Goal: Task Accomplishment & Management: Use online tool/utility

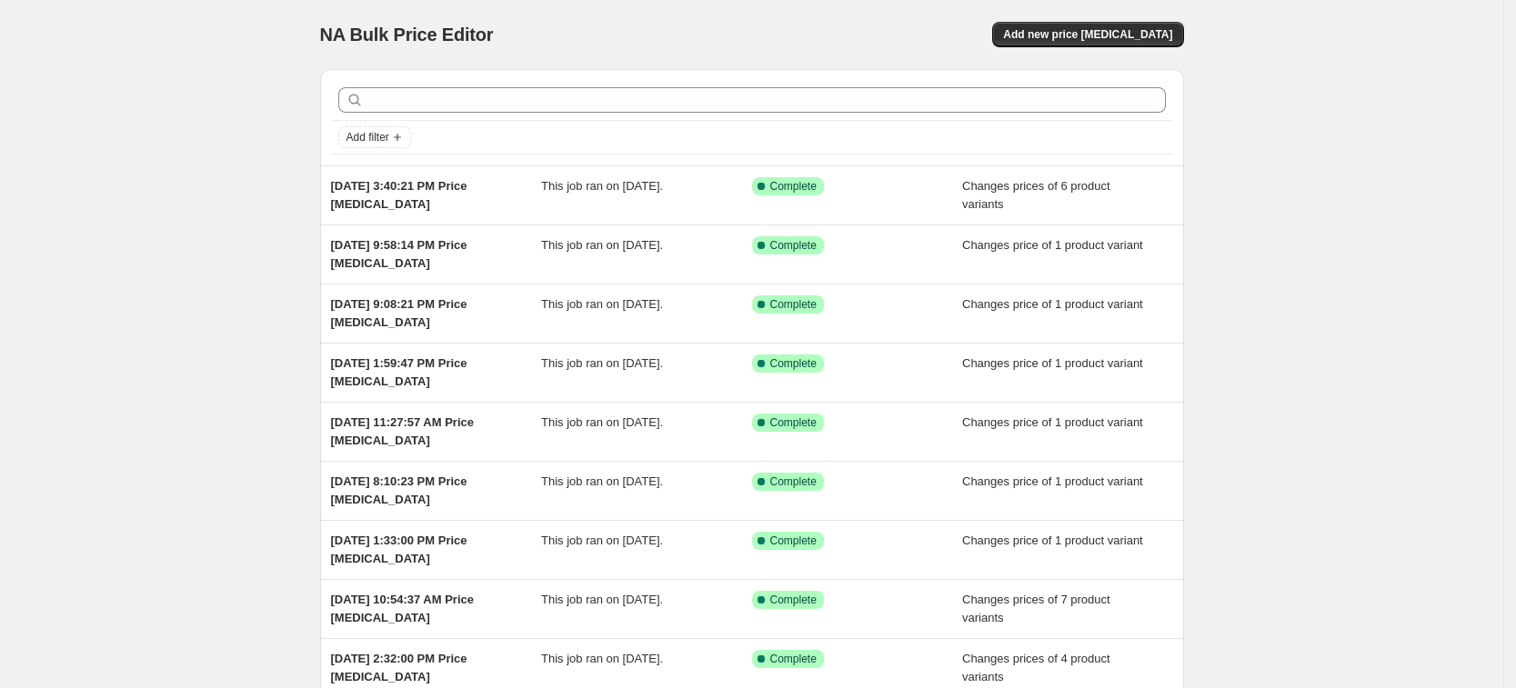
click at [269, 284] on div "NA Bulk Price Editor. This page is ready NA Bulk Price Editor Add new price cha…" at bounding box center [751, 468] width 1503 height 937
click at [1096, 22] on button "Add new price change job" at bounding box center [1087, 34] width 191 height 25
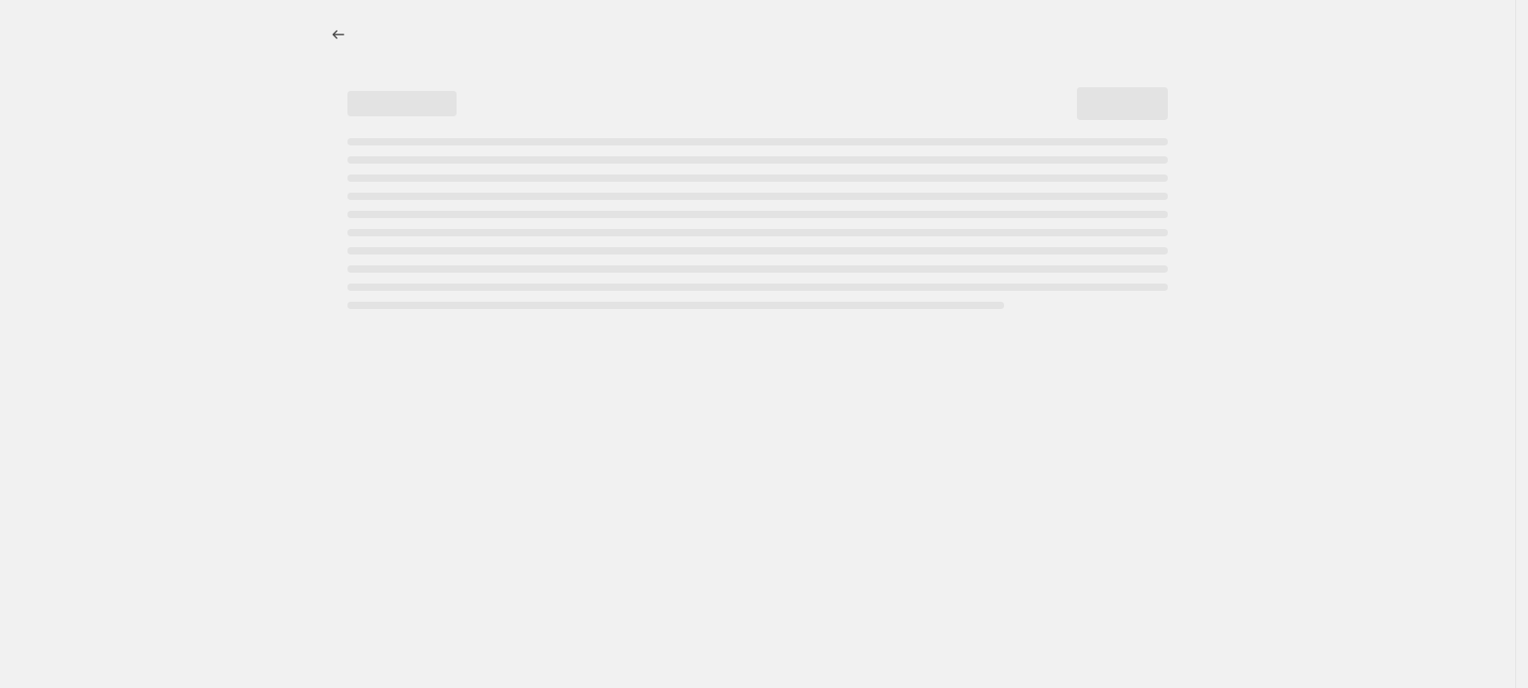
select select "percentage"
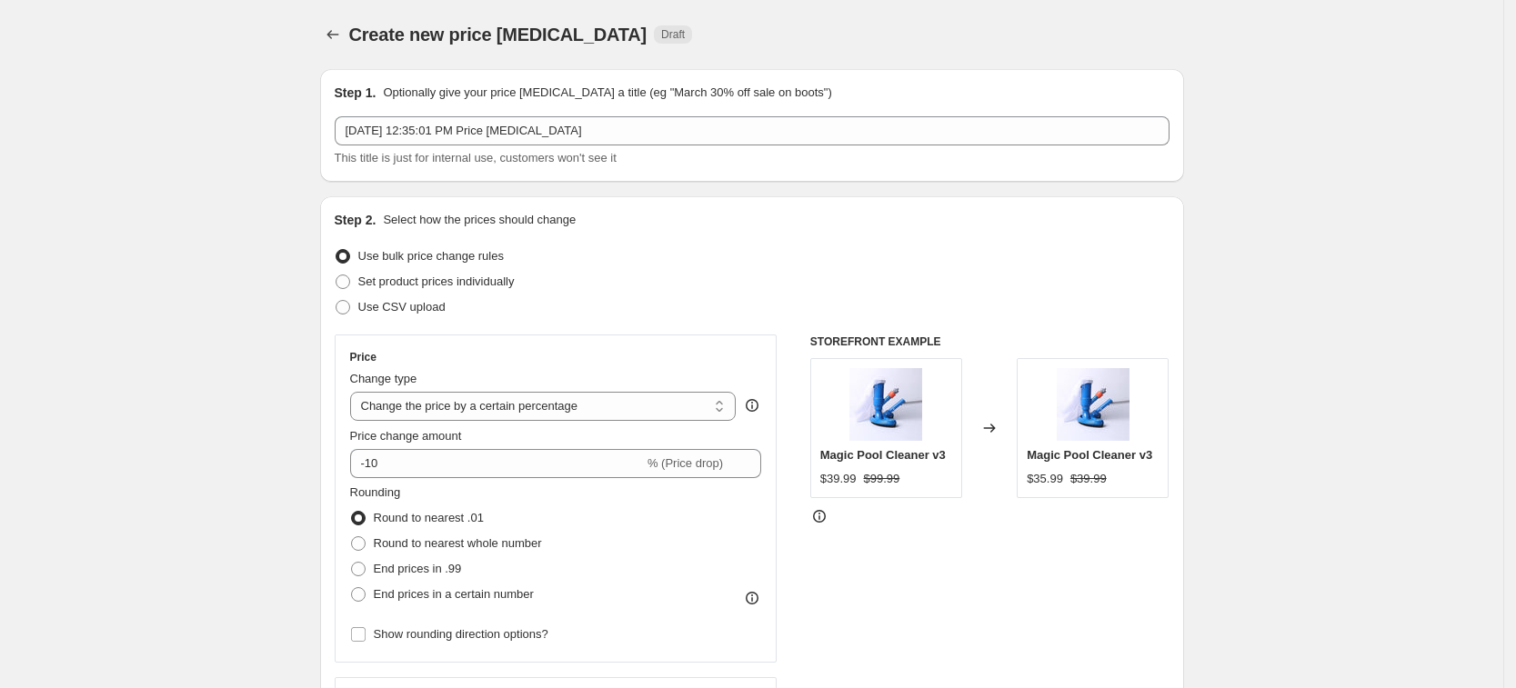
click at [528, 265] on div "Use bulk price change rules" at bounding box center [752, 256] width 835 height 25
click at [515, 275] on span "Set product prices individually" at bounding box center [436, 282] width 156 height 14
click at [336, 275] on input "Set product prices individually" at bounding box center [336, 275] width 1 height 1
radio input "true"
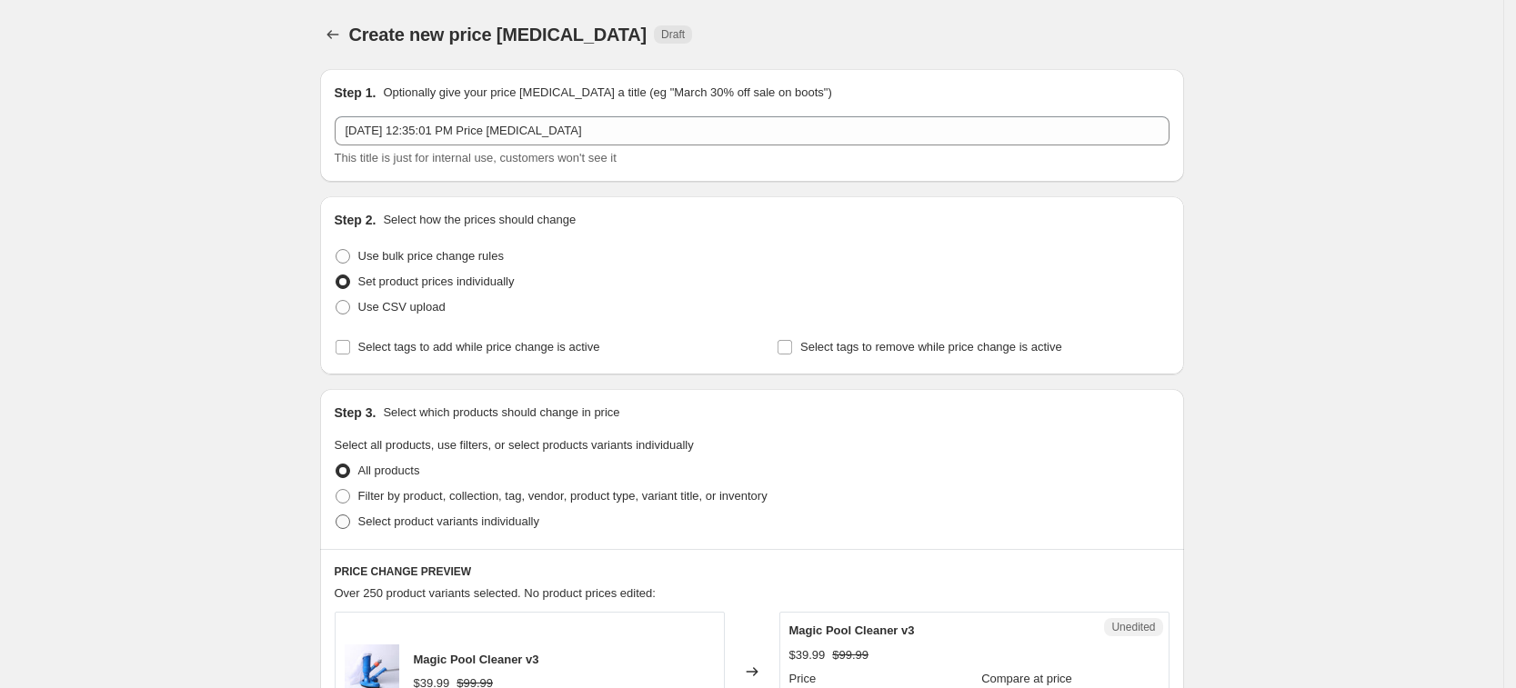
click at [510, 521] on span "Select product variants individually" at bounding box center [448, 522] width 181 height 14
click at [336, 516] on input "Select product variants individually" at bounding box center [336, 515] width 1 height 1
radio input "true"
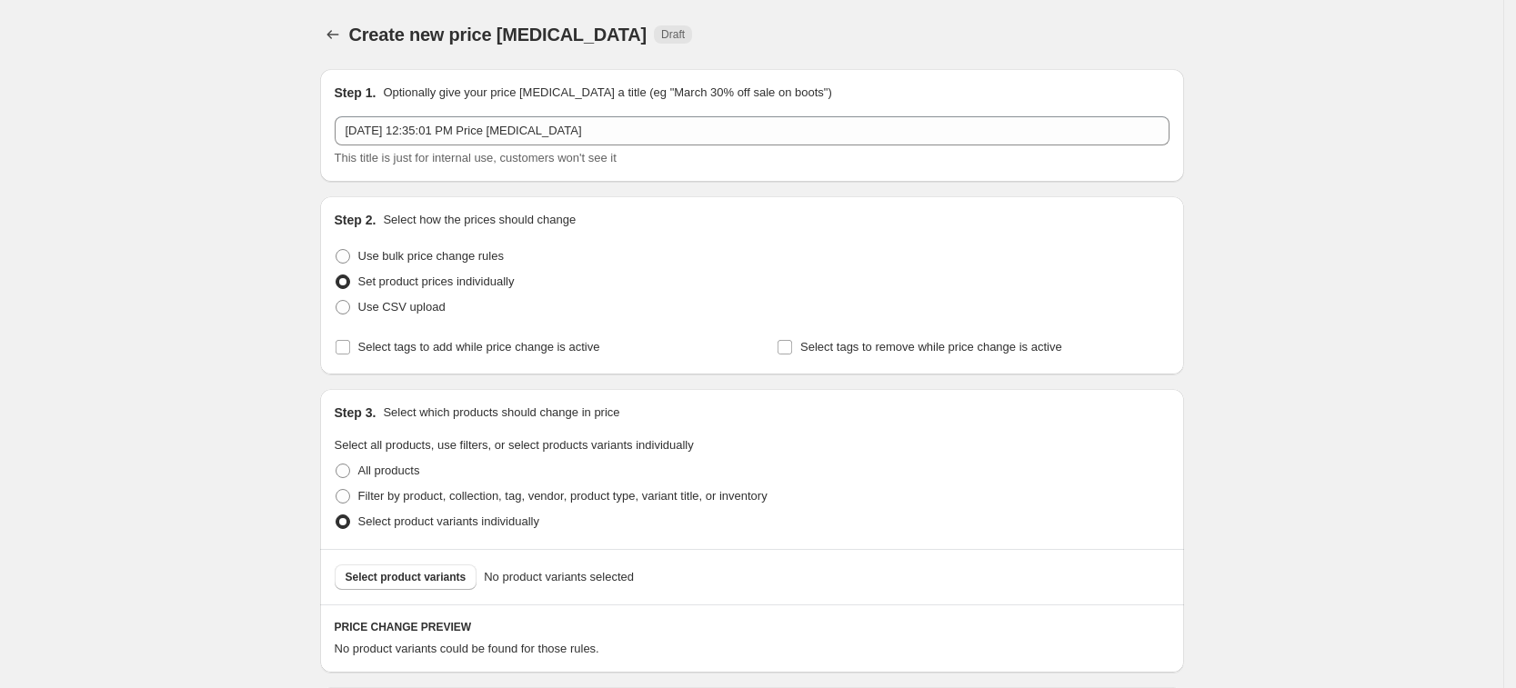
click at [431, 577] on span "Select product variants" at bounding box center [406, 577] width 121 height 15
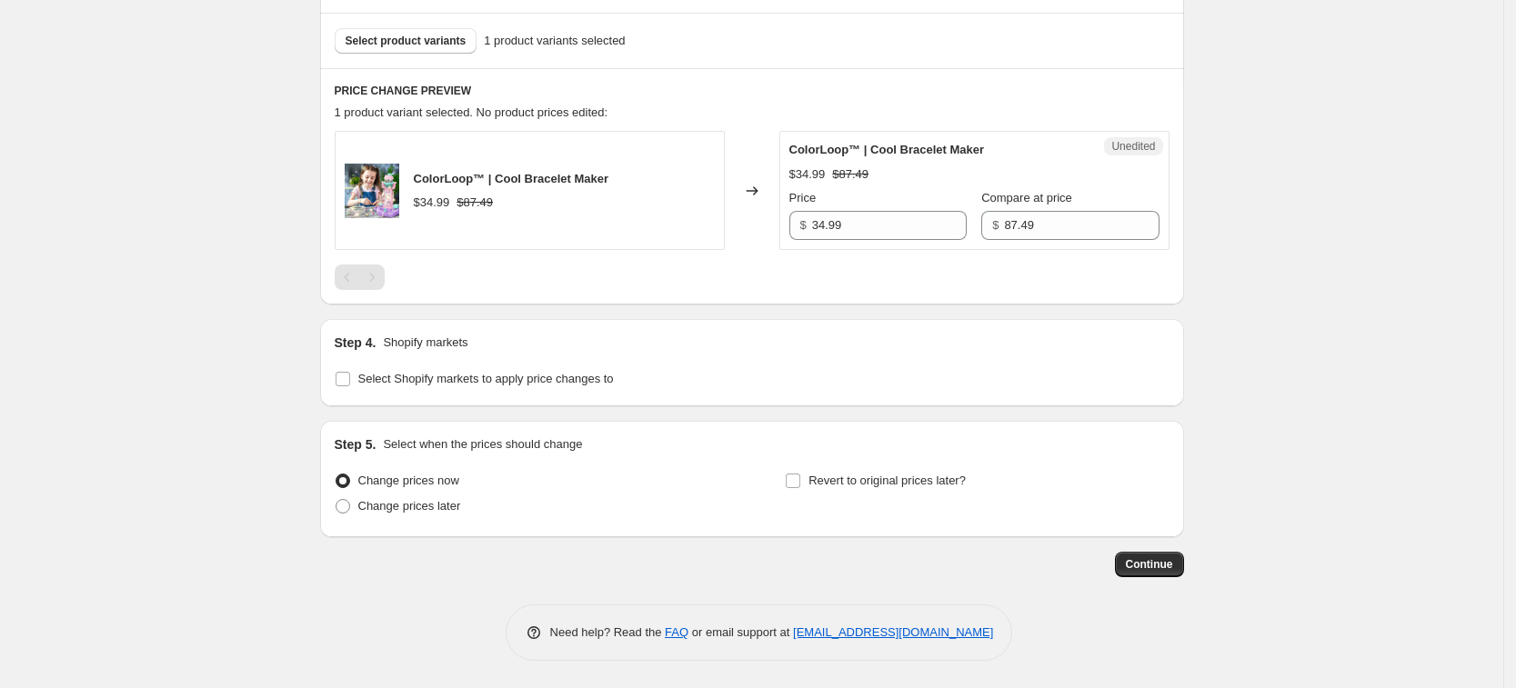
scroll to position [537, 0]
drag, startPoint x: 427, startPoint y: 402, endPoint x: 439, endPoint y: 387, distance: 19.5
click at [427, 401] on div "Step 4. Shopify markets Select Shopify markets to apply price changes to" at bounding box center [752, 362] width 864 height 87
click at [439, 387] on span "Select Shopify markets to apply price changes to" at bounding box center [486, 379] width 256 height 18
click at [350, 387] on input "Select Shopify markets to apply price changes to" at bounding box center [343, 379] width 15 height 15
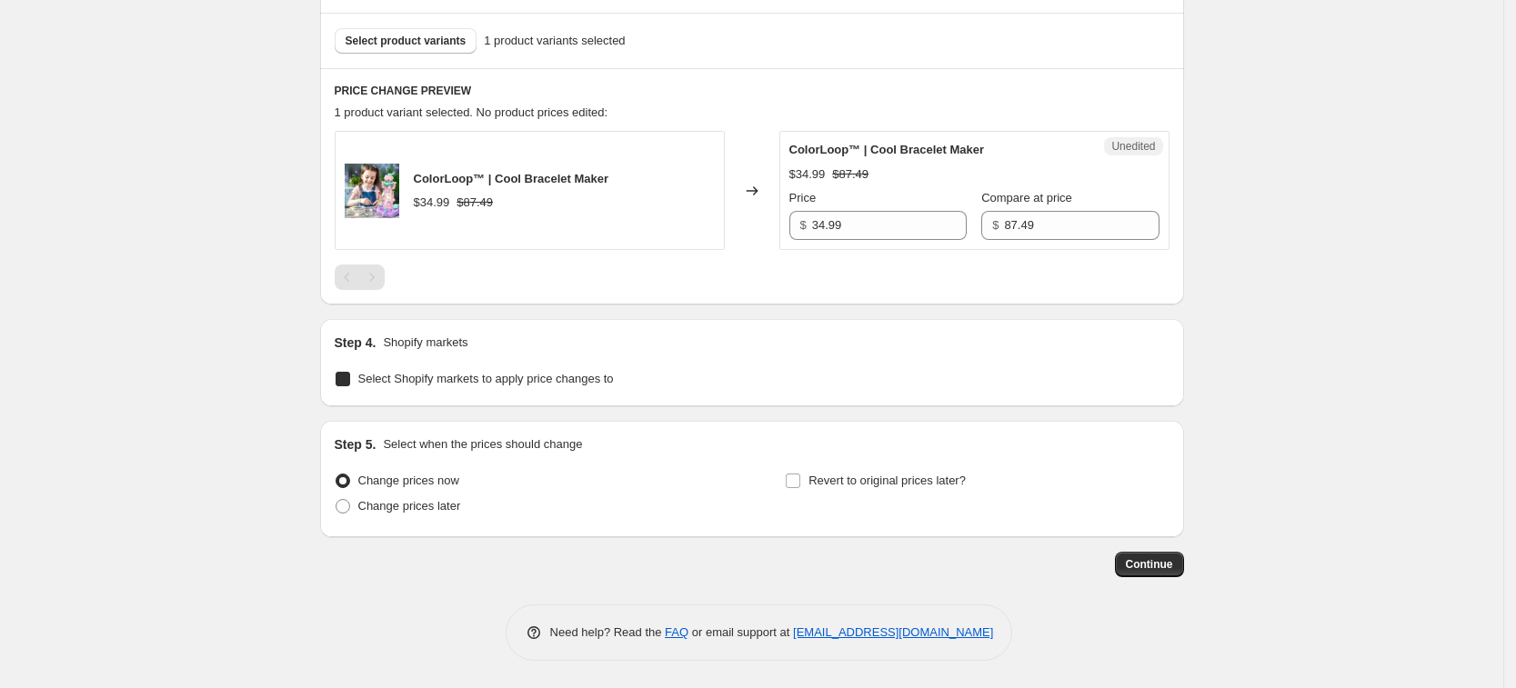
checkbox input "true"
